Goal: Information Seeking & Learning: Understand process/instructions

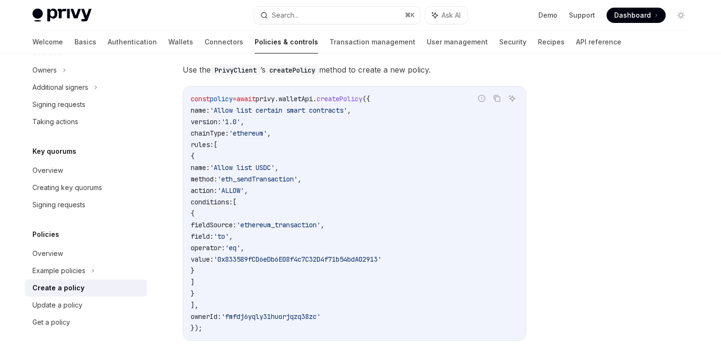
scroll to position [194, 0]
click at [354, 178] on code "const policy = await privy . walletApi . createPolicy ({ name: 'Allow list cert…" at bounding box center [355, 213] width 328 height 240
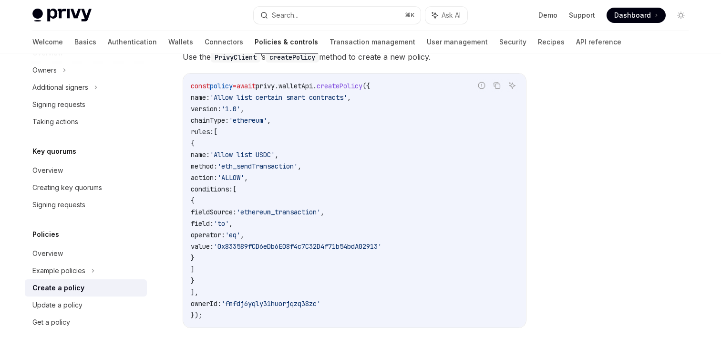
scroll to position [208, 0]
click at [354, 178] on code "const policy = await privy . walletApi . createPolicy ({ name: 'Allow list cert…" at bounding box center [355, 199] width 328 height 240
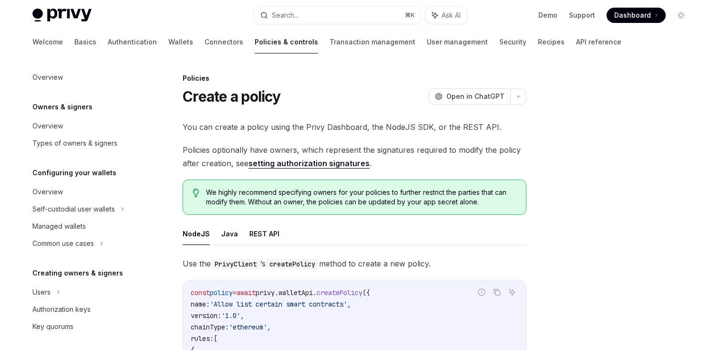
scroll to position [322, 0]
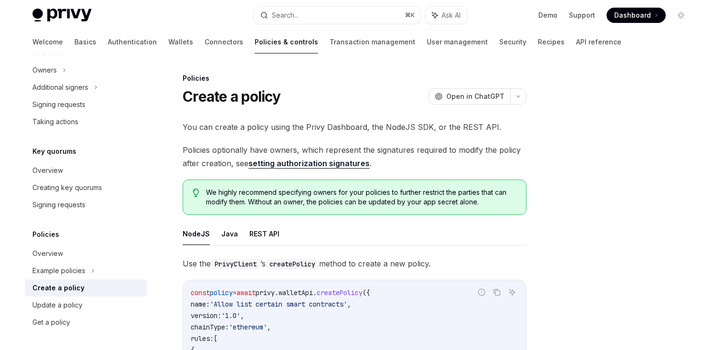
click at [203, 156] on span "Policies optionally have owners, which represent the signatures required to mod…" at bounding box center [355, 156] width 344 height 27
click at [216, 163] on span "Policies optionally have owners, which represent the signatures required to mod…" at bounding box center [355, 156] width 344 height 27
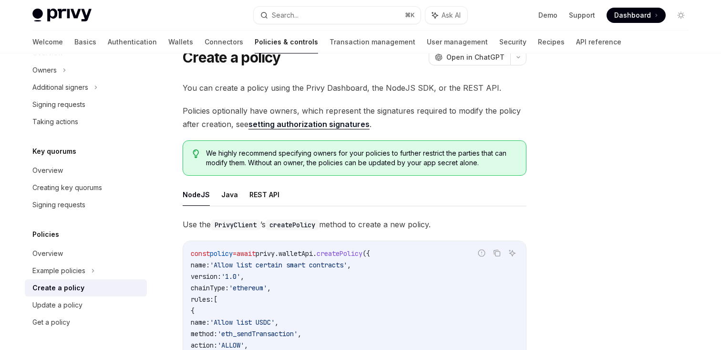
scroll to position [41, 0]
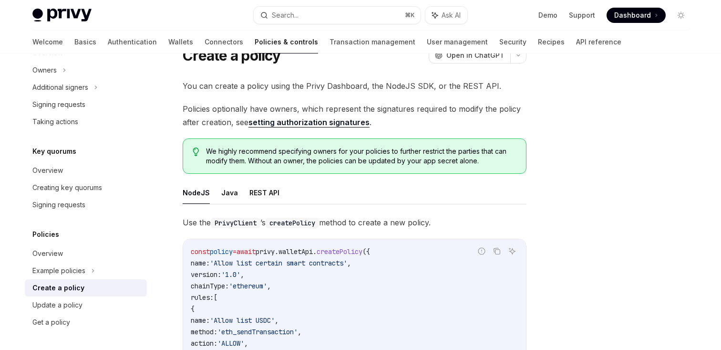
click at [296, 123] on link "setting authorization signatures" at bounding box center [308, 122] width 121 height 10
click at [254, 157] on span "We highly recommend specifying owners for your policies to further restrict the…" at bounding box center [361, 155] width 310 height 19
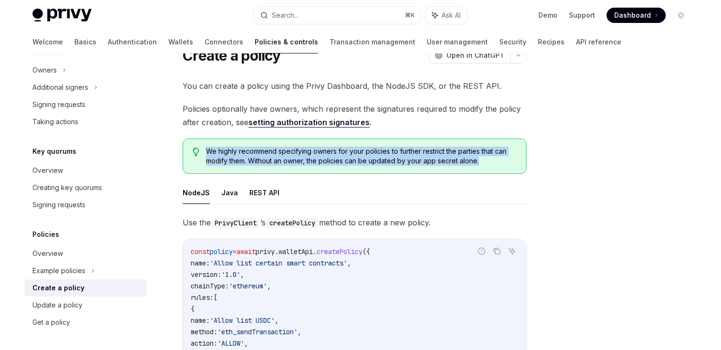
click at [254, 157] on span "We highly recommend specifying owners for your policies to further restrict the…" at bounding box center [361, 155] width 310 height 19
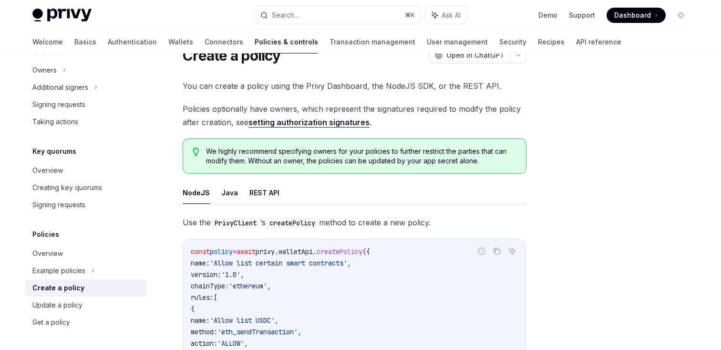
click at [308, 155] on span "We highly recommend specifying owners for your policies to further restrict the…" at bounding box center [361, 155] width 310 height 19
click at [331, 158] on span "We highly recommend specifying owners for your policies to further restrict the…" at bounding box center [361, 155] width 310 height 19
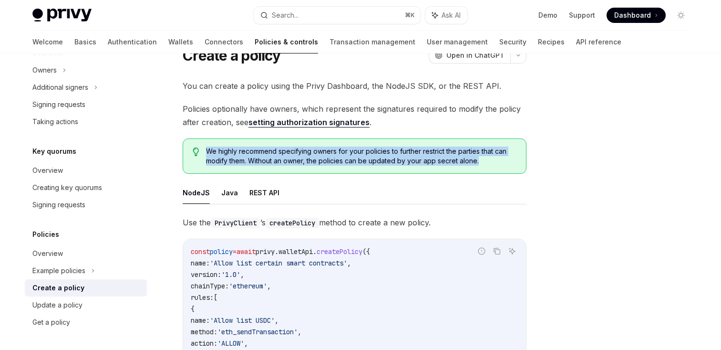
click at [331, 158] on span "We highly recommend specifying owners for your policies to further restrict the…" at bounding box center [361, 155] width 310 height 19
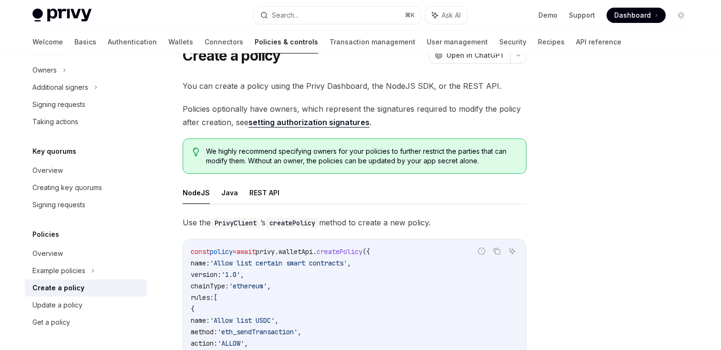
click at [349, 159] on span "We highly recommend specifying owners for your policies to further restrict the…" at bounding box center [361, 155] width 310 height 19
click at [366, 164] on span "We highly recommend specifying owners for your policies to further restrict the…" at bounding box center [361, 155] width 310 height 19
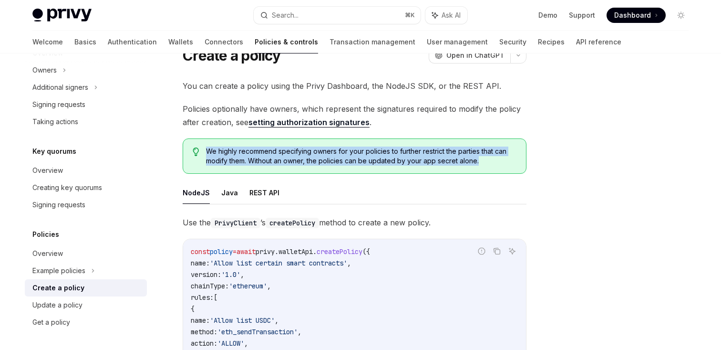
click at [366, 164] on span "We highly recommend specifying owners for your policies to further restrict the…" at bounding box center [361, 155] width 310 height 19
click at [354, 155] on span "We highly recommend specifying owners for your policies to further restrict the…" at bounding box center [361, 155] width 310 height 19
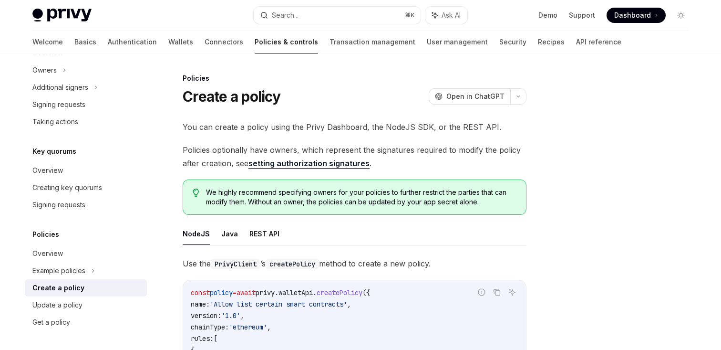
scroll to position [341, 0]
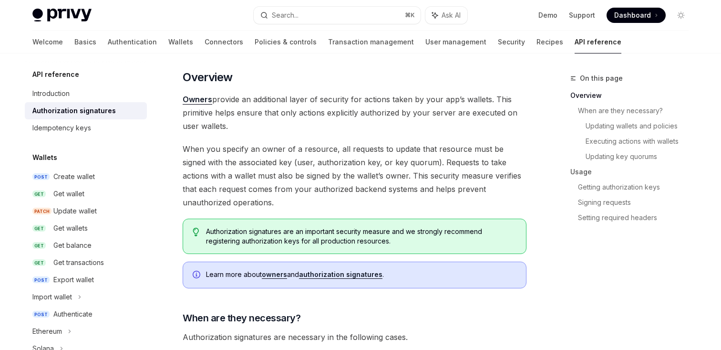
scroll to position [72, 0]
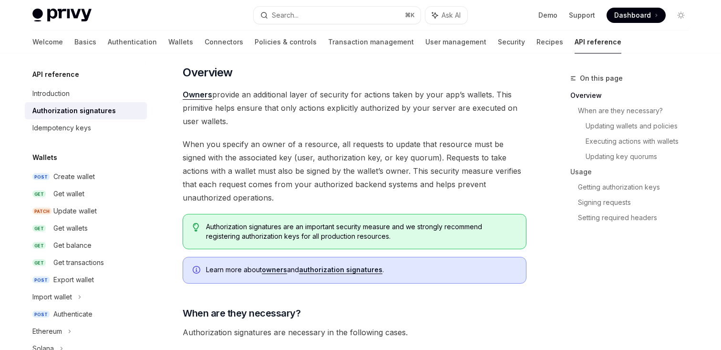
click at [337, 143] on span "When you specify an owner of a resource, all requests to update that resource m…" at bounding box center [355, 170] width 344 height 67
drag, startPoint x: 337, startPoint y: 153, endPoint x: 338, endPoint y: 176, distance: 23.9
click at [338, 176] on span "When you specify an owner of a resource, all requests to update that resource m…" at bounding box center [355, 170] width 344 height 67
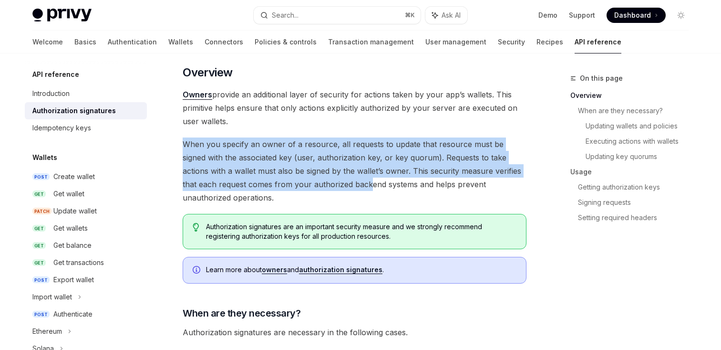
drag, startPoint x: 334, startPoint y: 188, endPoint x: 334, endPoint y: 134, distance: 53.4
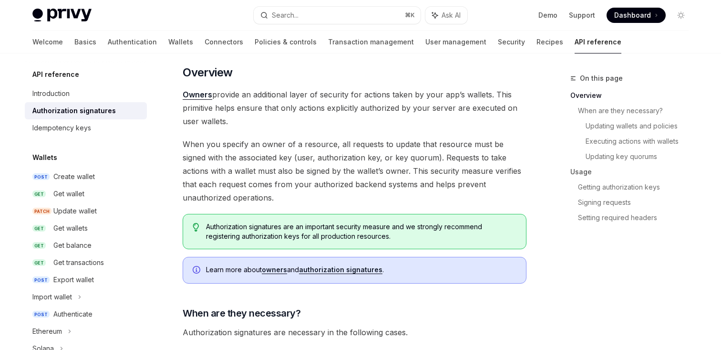
click at [329, 175] on span "When you specify an owner of a resource, all requests to update that resource m…" at bounding box center [355, 170] width 344 height 67
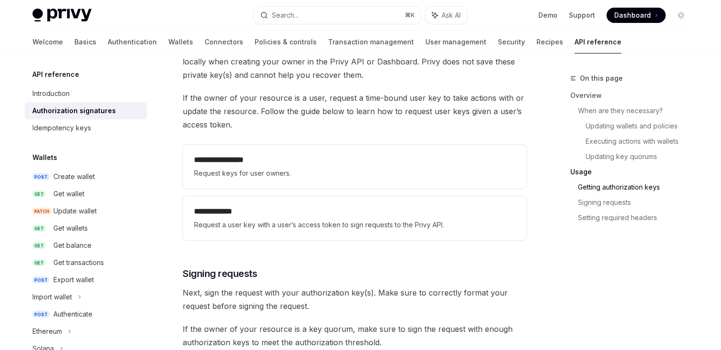
scroll to position [1210, 0]
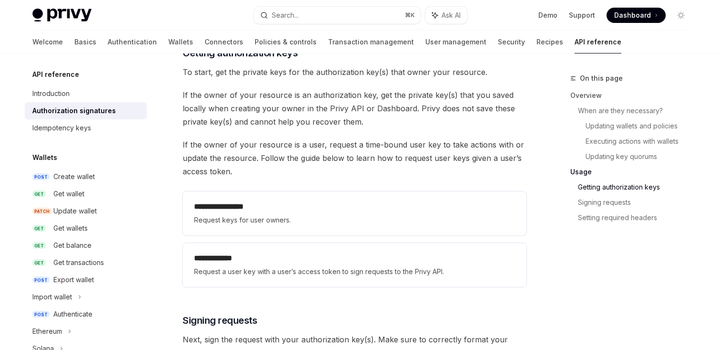
click at [333, 147] on span "If the owner of your resource is a user, request a time-bound user key to take …" at bounding box center [355, 158] width 344 height 40
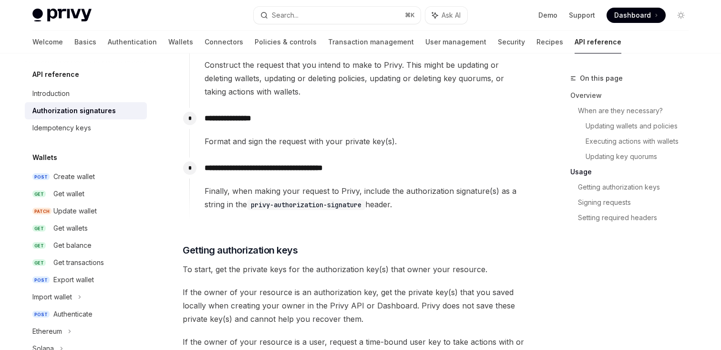
scroll to position [1010, 0]
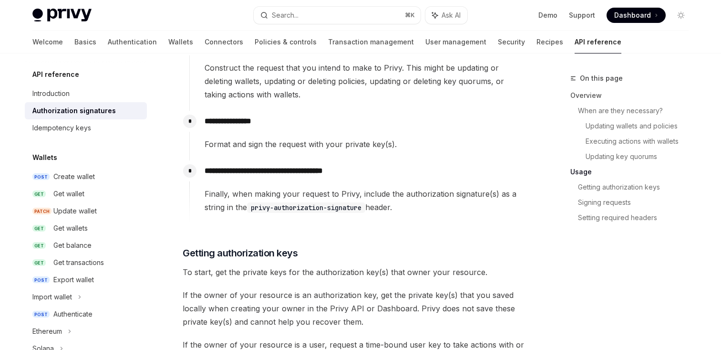
click at [322, 171] on p "**********" at bounding box center [365, 170] width 321 height 13
click at [355, 173] on p "**********" at bounding box center [365, 170] width 321 height 13
click at [336, 151] on div "**********" at bounding box center [357, 136] width 337 height 50
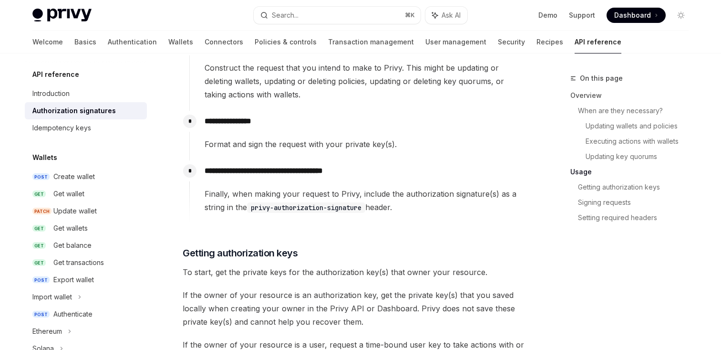
click at [336, 151] on div "**********" at bounding box center [357, 136] width 337 height 50
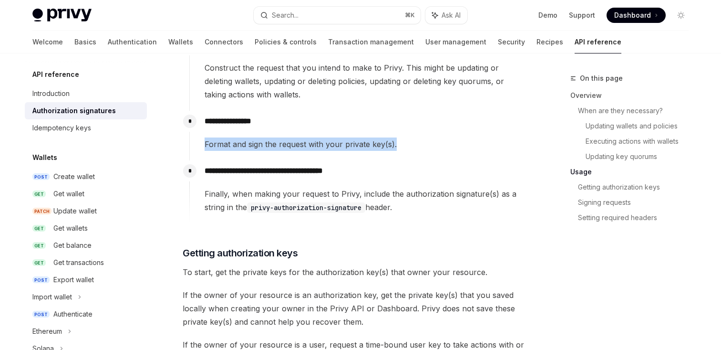
click at [336, 151] on div "**********" at bounding box center [357, 136] width 337 height 50
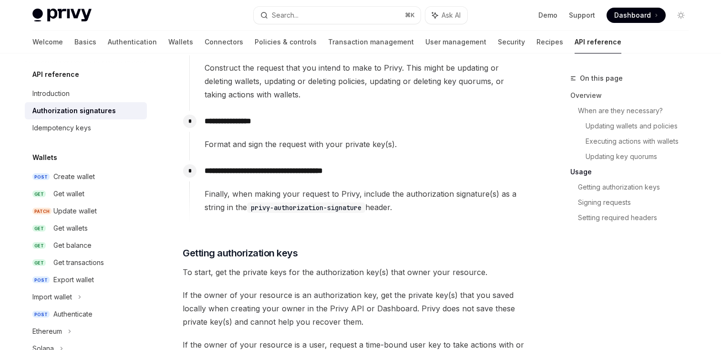
click at [344, 148] on div "Format and sign the request with your private key(s)." at bounding box center [365, 143] width 321 height 13
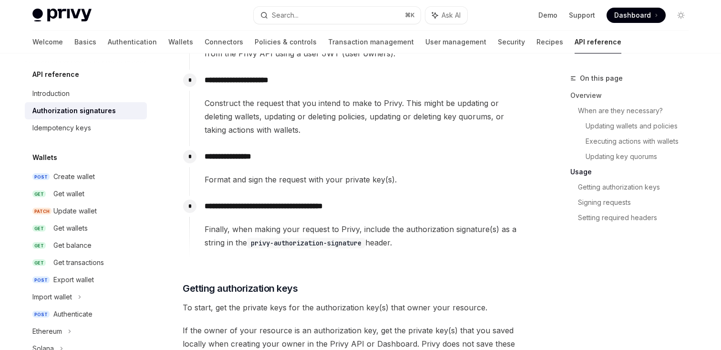
scroll to position [906, 0]
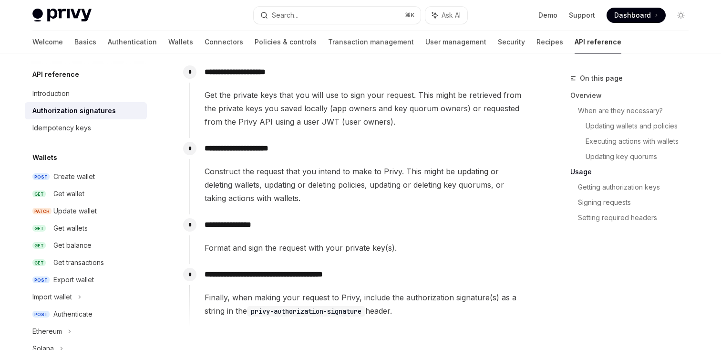
click at [337, 159] on div "**********" at bounding box center [357, 171] width 337 height 67
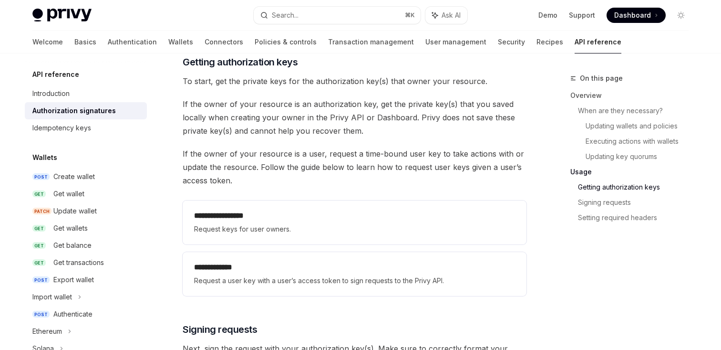
scroll to position [1202, 0]
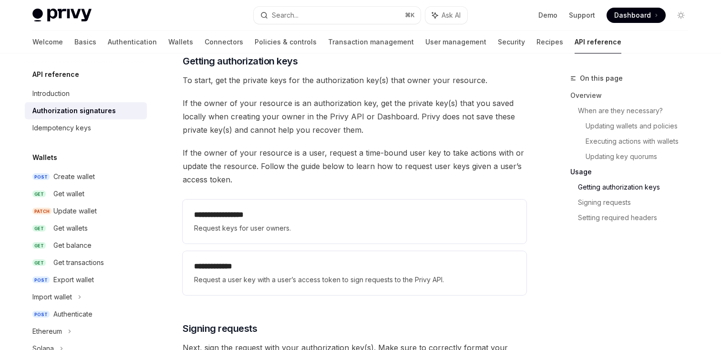
click at [335, 176] on span "If the owner of your resource is a user, request a time-bound user key to take …" at bounding box center [355, 166] width 344 height 40
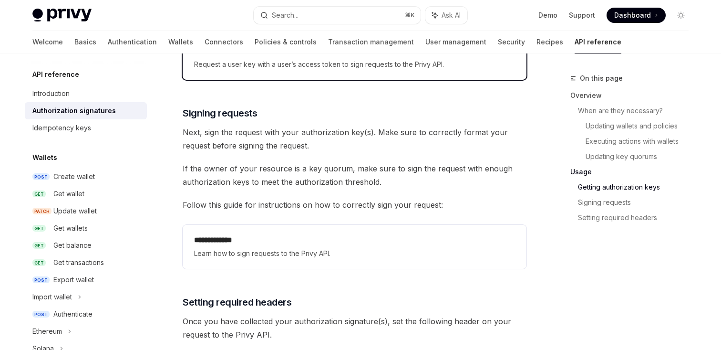
scroll to position [1428, 0]
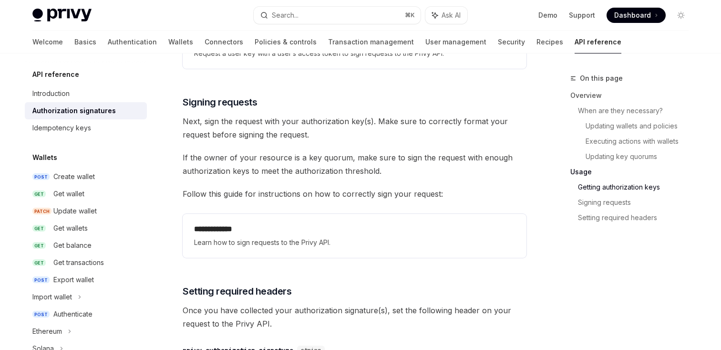
click at [330, 159] on span "If the owner of your resource is a key quorum, make sure to sign the request wi…" at bounding box center [355, 164] width 344 height 27
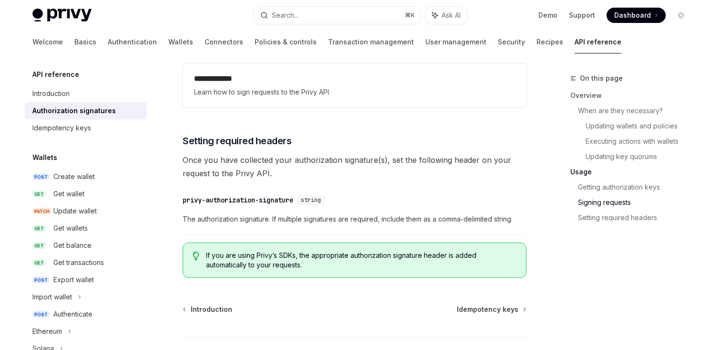
scroll to position [1583, 0]
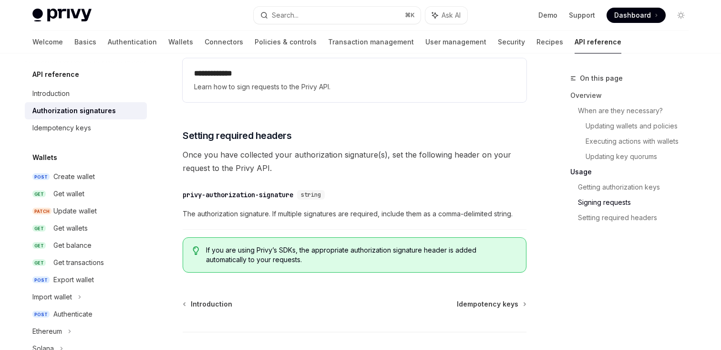
click at [332, 167] on span "Once you have collected your authorization signature(s), set the following head…" at bounding box center [355, 161] width 344 height 27
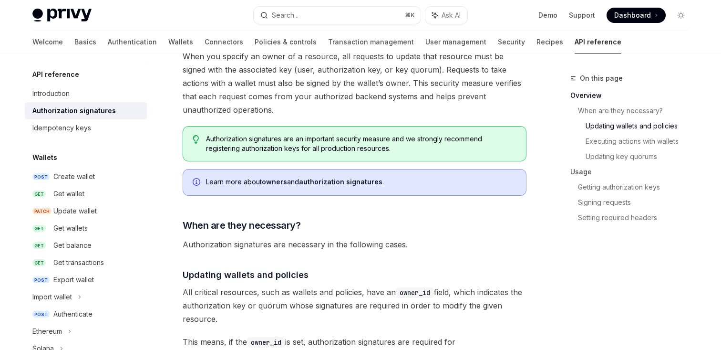
scroll to position [0, 0]
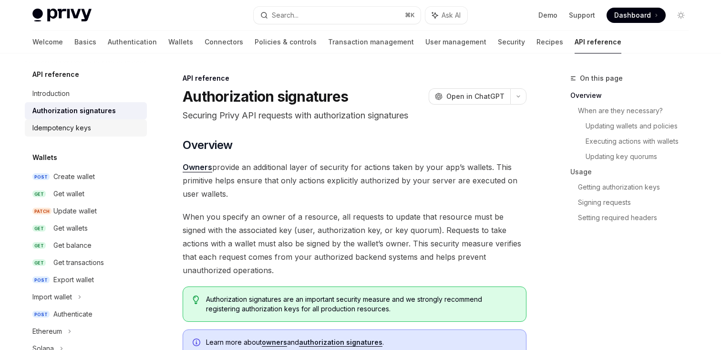
click at [96, 124] on div "Idempotency keys" at bounding box center [86, 127] width 109 height 11
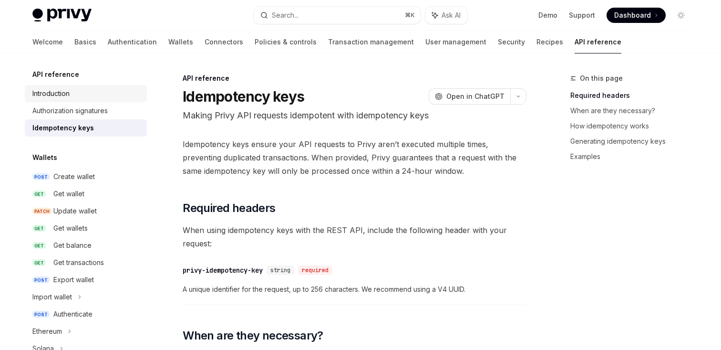
click at [84, 95] on div "Introduction" at bounding box center [86, 93] width 109 height 11
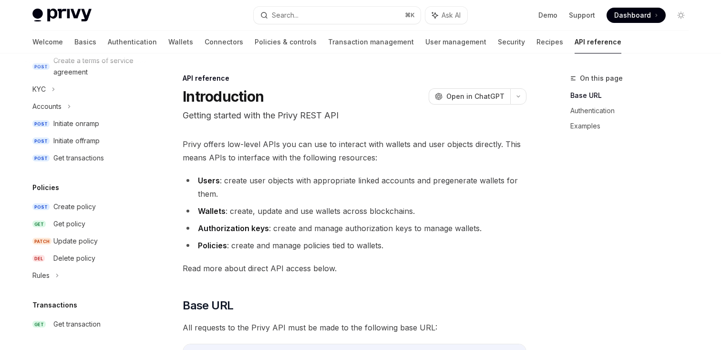
scroll to position [402, 0]
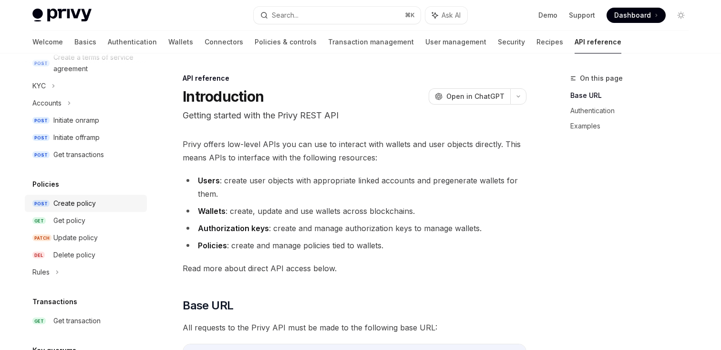
click at [94, 202] on div "Create policy" at bounding box center [74, 202] width 42 height 11
type textarea "*"
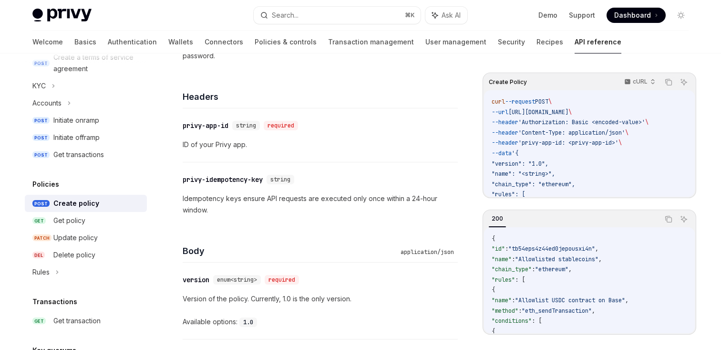
scroll to position [206, 0]
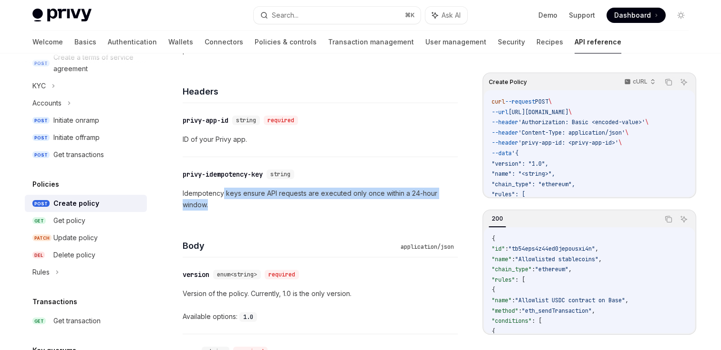
drag, startPoint x: 224, startPoint y: 194, endPoint x: 230, endPoint y: 206, distance: 13.7
click at [230, 206] on p "Idempotency keys ensure API requests are executed only once within a 24-hour wi…" at bounding box center [320, 198] width 275 height 23
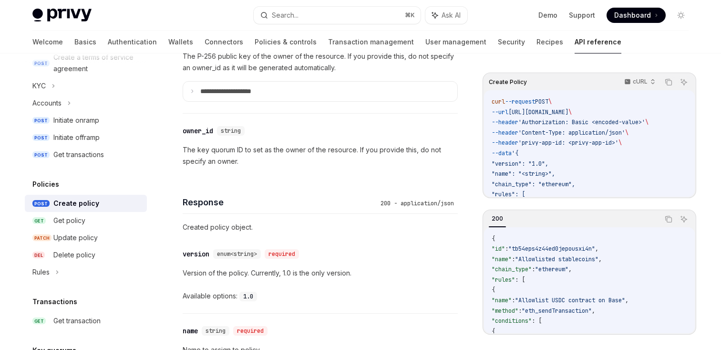
scroll to position [901, 0]
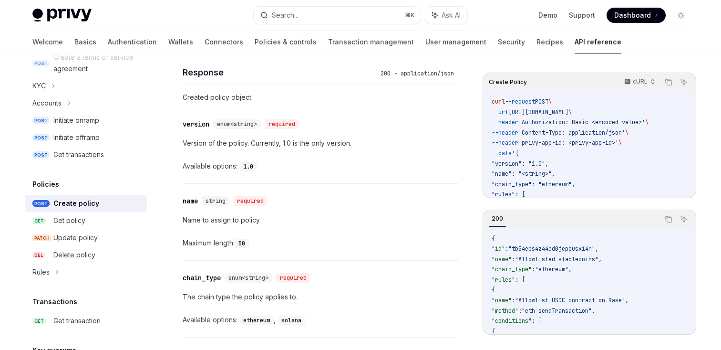
click at [230, 206] on div "​ name string required Name to assign to policy. Maximum length: 50" at bounding box center [320, 222] width 275 height 76
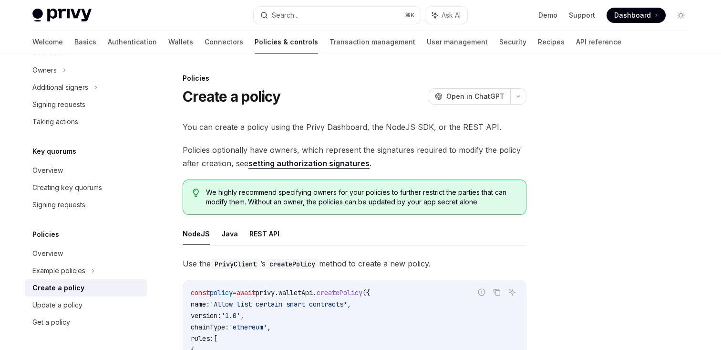
click at [352, 146] on span "Policies optionally have owners, which represent the signatures required to mod…" at bounding box center [355, 156] width 344 height 27
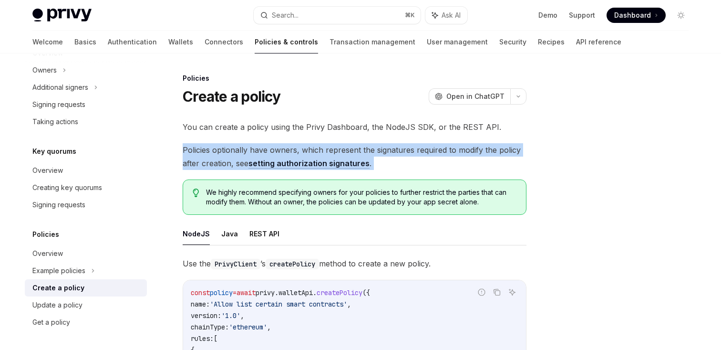
click at [352, 146] on span "Policies optionally have owners, which represent the signatures required to mod…" at bounding box center [355, 156] width 344 height 27
click at [361, 146] on span "Policies optionally have owners, which represent the signatures required to mod…" at bounding box center [355, 156] width 344 height 27
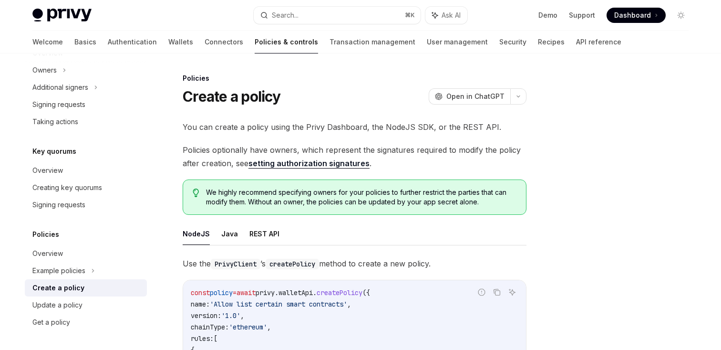
click at [361, 146] on span "Policies optionally have owners, which represent the signatures required to mod…" at bounding box center [355, 156] width 344 height 27
